Goal: Task Accomplishment & Management: Use online tool/utility

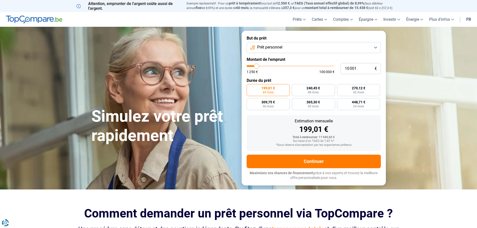
type input "11 500"
type input "11500"
type input "12 000"
type input "12000"
type input "12 750"
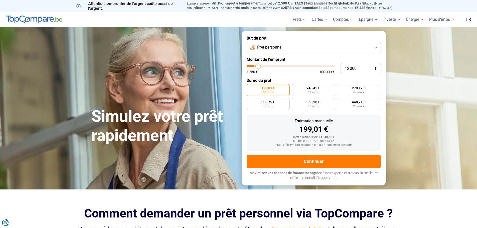
type input "12750"
type input "13 500"
type input "13500"
type input "14 000"
type input "14000"
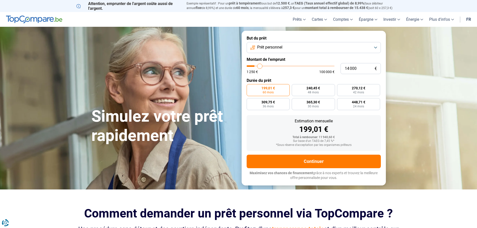
type input "14 500"
type input "14500"
type input "15 500"
type input "15500"
type input "16 000"
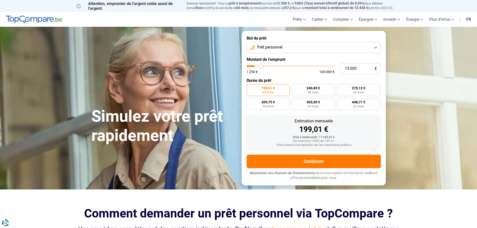
type input "16000"
type input "17 000"
type input "17000"
type input "17 250"
type input "17250"
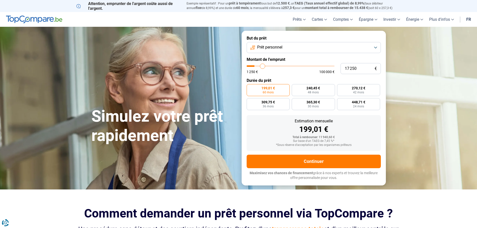
type input "17 750"
type input "17750"
type input "18 000"
type input "18000"
type input "18 500"
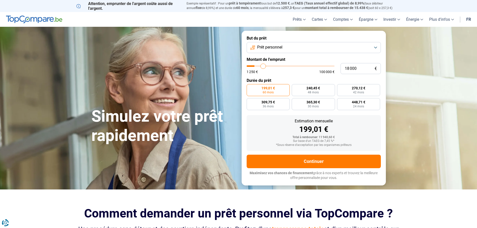
type input "18500"
type input "19 000"
type input "19000"
type input "19 250"
type input "19250"
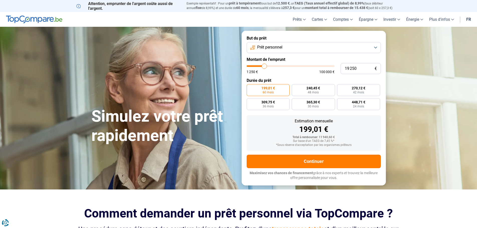
type input "19 750"
type input "19750"
type input "20 250"
type input "20250"
type input "20 500"
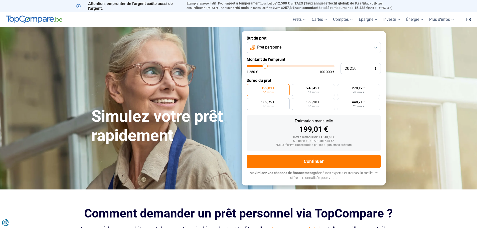
type input "20500"
type input "20 750"
type input "20750"
type input "21 250"
type input "21250"
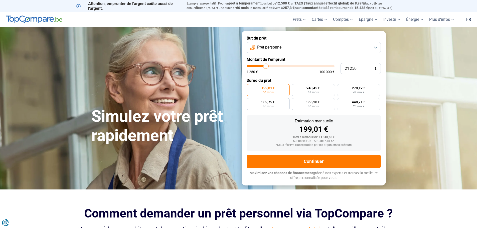
type input "21 500"
type input "21500"
type input "22 000"
type input "22000"
type input "22 250"
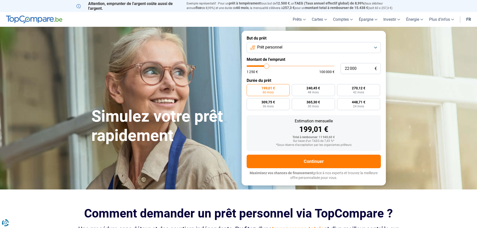
type input "22250"
type input "23 000"
type input "23000"
type input "23 250"
type input "23250"
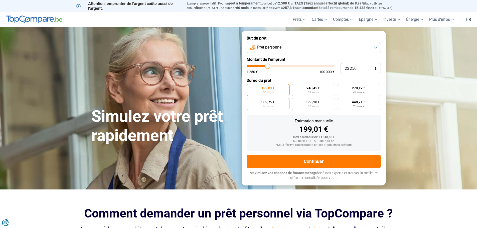
type input "23 500"
type input "23500"
type input "23 750"
type input "23750"
type input "24 250"
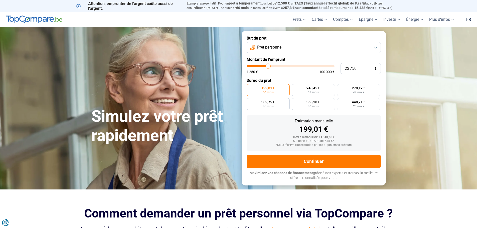
type input "24250"
type input "24 500"
type input "24500"
type input "24 750"
type input "24750"
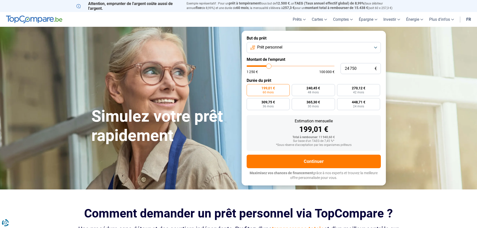
type input "25 000"
type input "25000"
type input "25 250"
type input "25250"
type input "25 750"
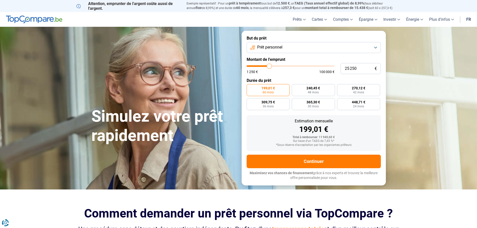
type input "25750"
type input "26 250"
type input "26250"
type input "26 500"
type input "26500"
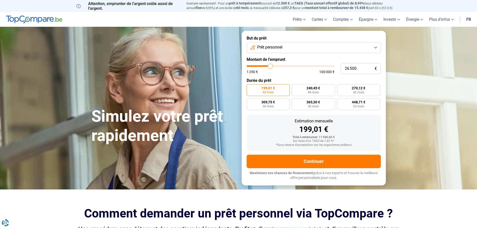
type input "26 750"
type input "26750"
type input "26 500"
type input "26500"
type input "26 000"
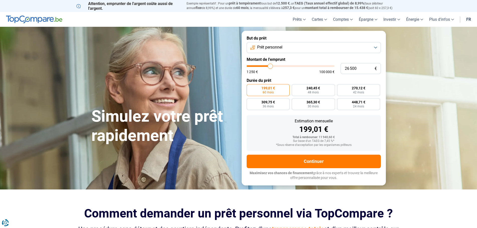
type input "26000"
type input "25 250"
type input "25250"
type input "24 750"
type input "24750"
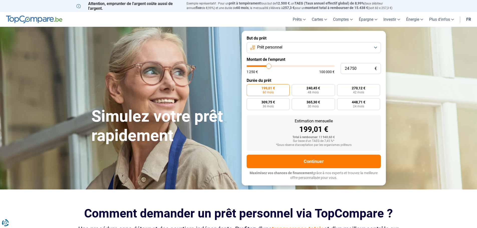
type input "24 500"
type input "24500"
type input "23 750"
type input "23750"
type input "23 000"
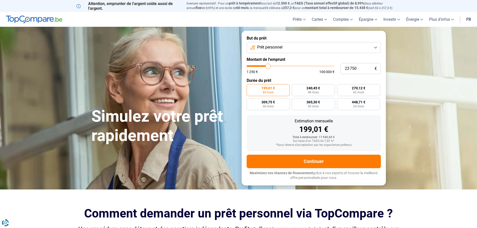
type input "23000"
type input "22 250"
type input "22250"
type input "22 000"
type input "22000"
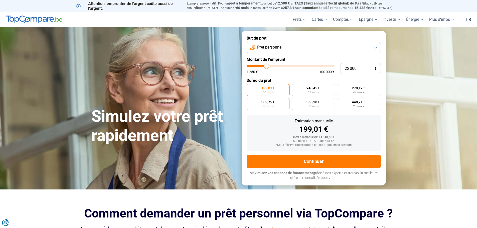
type input "21 750"
type input "21750"
type input "21 500"
type input "21500"
type input "21 250"
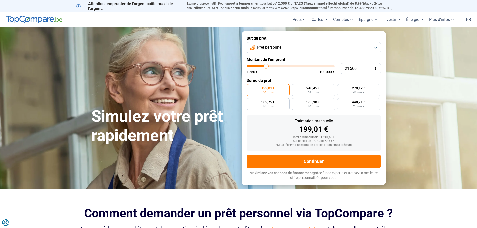
type input "21250"
type input "20 750"
type input "20750"
type input "20 250"
type input "20250"
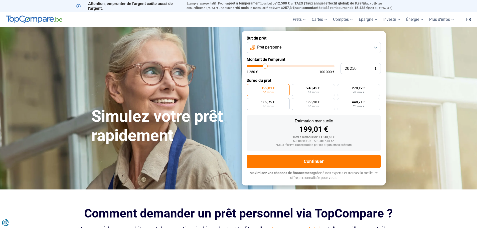
type input "19 750"
type input "19750"
type input "19 000"
type input "19000"
type input "18 750"
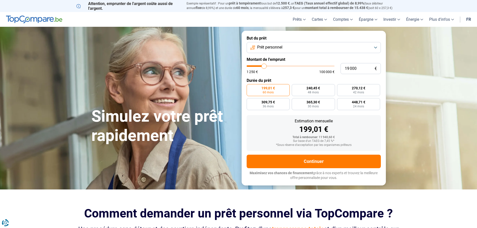
type input "18750"
type input "18 500"
type input "18500"
type input "18 000"
type input "18000"
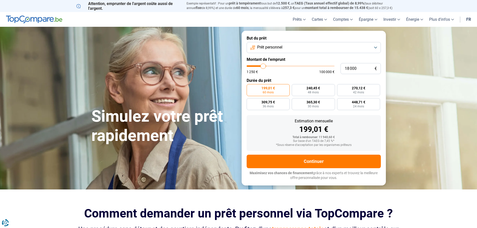
type input "17 500"
type input "17500"
type input "17 250"
type input "17250"
type input "16 500"
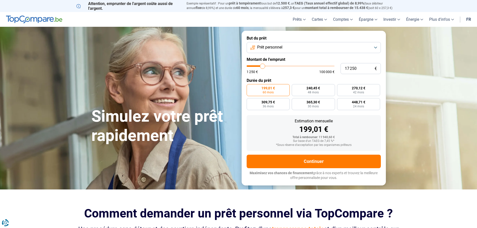
type input "16500"
type input "16 250"
type input "16250"
type input "16 000"
type input "16000"
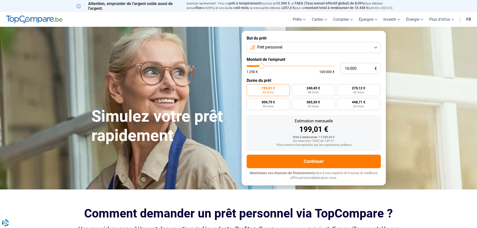
type input "15 750"
type input "15750"
type input "15 500"
type input "15500"
type input "14 750"
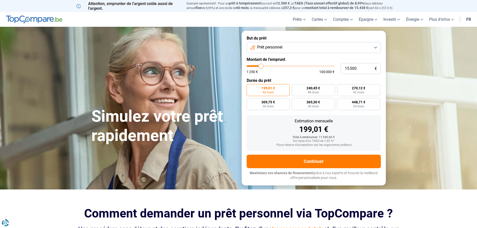
type input "14750"
type input "14 500"
type input "14500"
type input "14 250"
type input "14250"
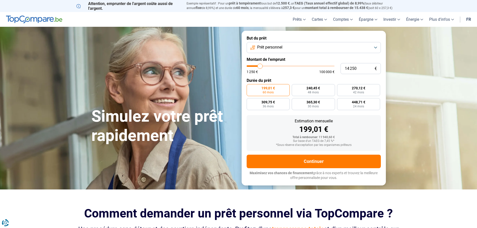
type input "14 000"
type input "14000"
type input "13 500"
type input "13500"
type input "13 250"
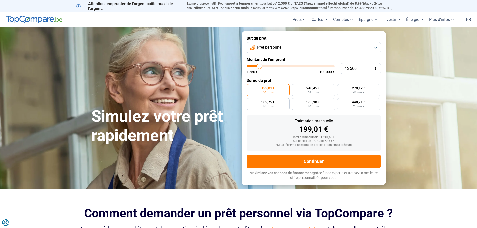
type input "13250"
type input "13 000"
type input "13000"
type input "12 750"
type input "12750"
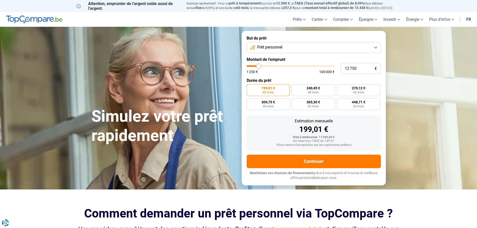
type input "12 500"
type input "12500"
type input "12 000"
type input "12000"
type input "11 750"
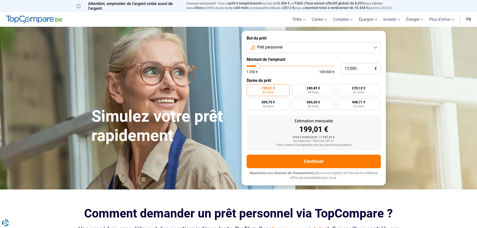
type input "11750"
type input "11 500"
type input "11500"
type input "11 250"
type input "11250"
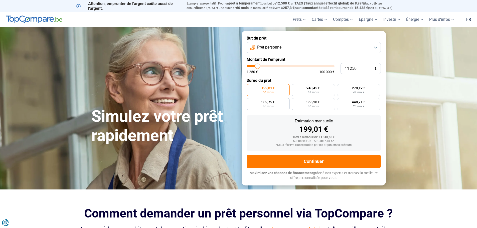
type input "10 500"
type input "10500"
type input "10 250"
type input "10250"
type input "9 750"
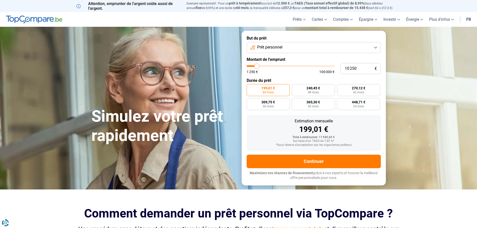
type input "9750"
type input "9 500"
type input "9500"
type input "9 000"
type input "9000"
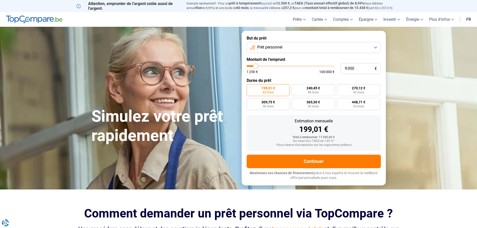
type input "8 750"
type input "8750"
type input "8 500"
type input "8500"
type input "8 250"
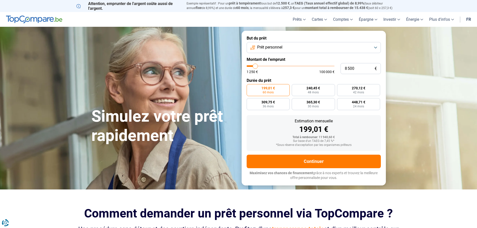
type input "8250"
type input "8 000"
type input "8000"
type input "7 500"
type input "7500"
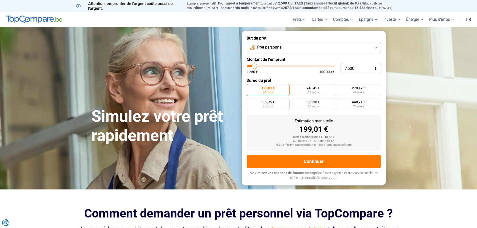
type input "7 250"
type input "7250"
type input "7 500"
type input "7500"
type input "8 000"
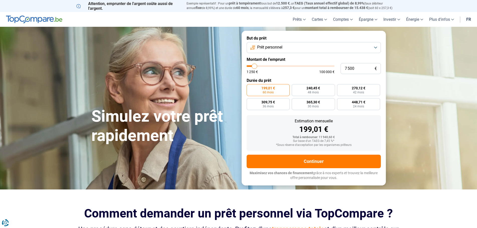
type input "8000"
type input "8 500"
type input "8500"
type input "8 750"
type input "8750"
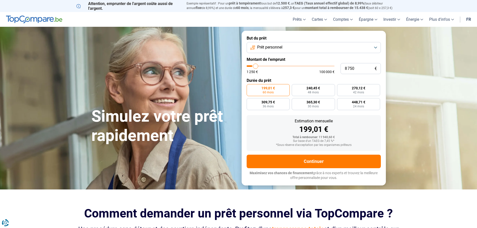
type input "9 000"
type input "9000"
type input "9 500"
type input "9500"
type input "9 750"
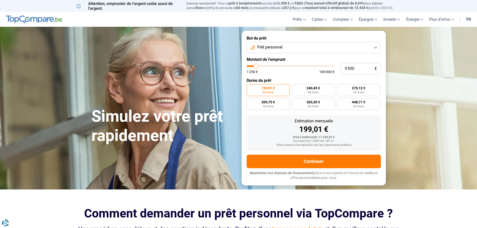
type input "9750"
type input "10 250"
type input "10250"
type input "10 500"
drag, startPoint x: 257, startPoint y: 66, endPoint x: 257, endPoint y: 70, distance: 3.5
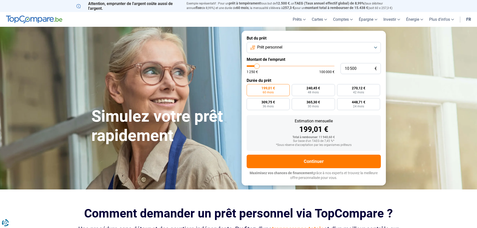
type input "10500"
click at [257, 67] on input "range" at bounding box center [291, 66] width 88 height 2
type input "12 500"
type input "12500"
type input "12 000"
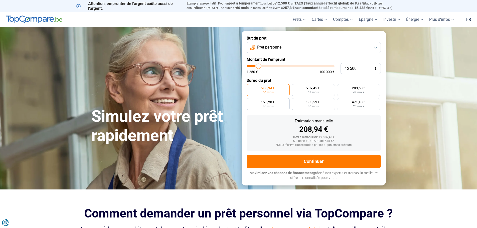
type input "12000"
type input "11 750"
type input "11750"
type input "11 250"
type input "11250"
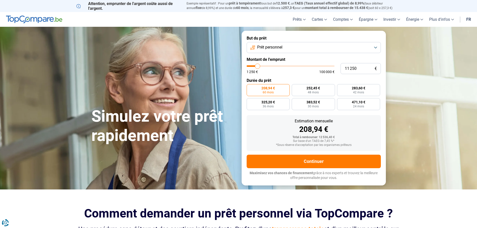
type input "11 000"
type input "11000"
drag, startPoint x: 259, startPoint y: 65, endPoint x: 253, endPoint y: 67, distance: 6.3
click at [253, 67] on input "range" at bounding box center [291, 66] width 88 height 2
